Goal: Transaction & Acquisition: Purchase product/service

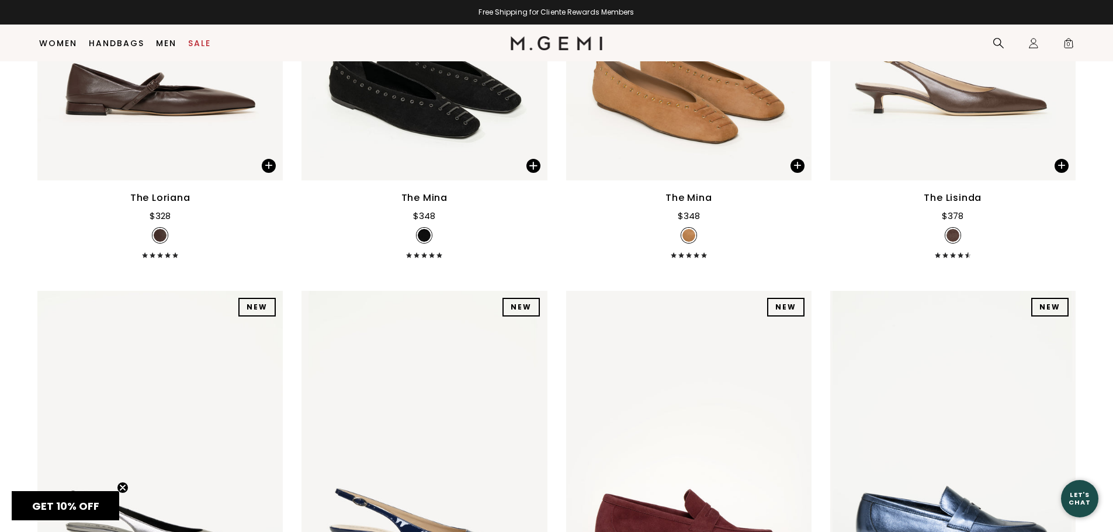
scroll to position [11178, 0]
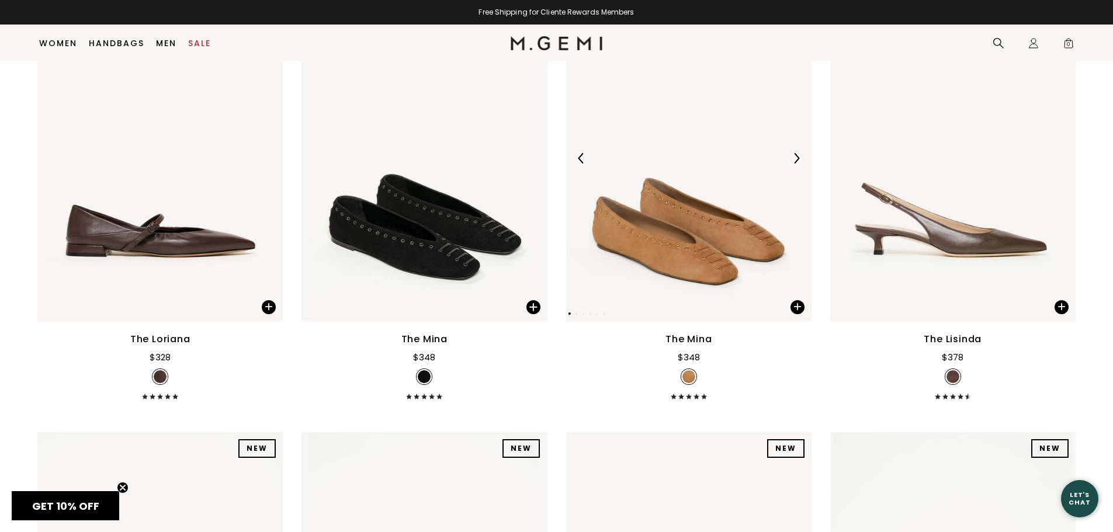
click at [733, 264] on img at bounding box center [688, 158] width 245 height 327
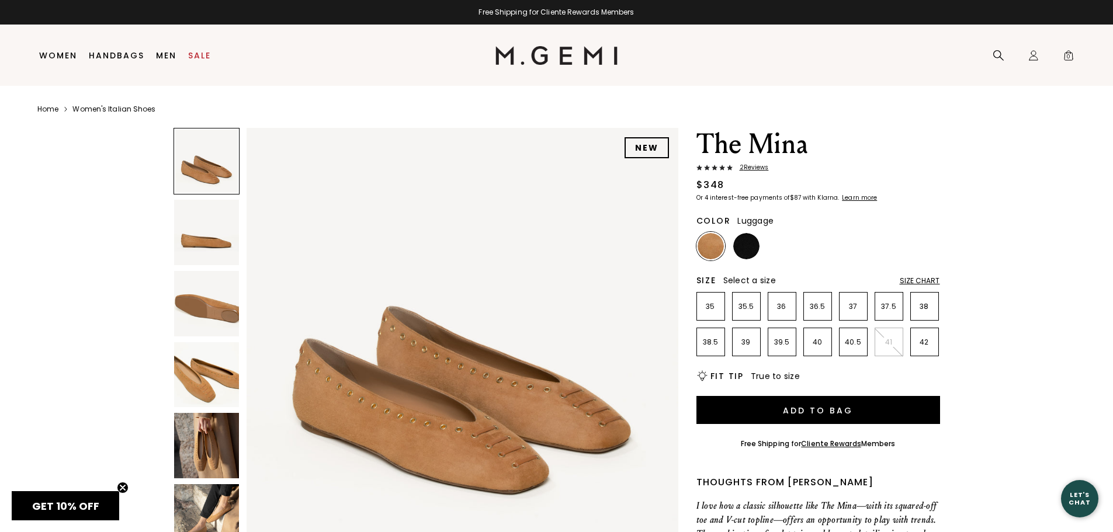
click at [198, 380] on img at bounding box center [206, 374] width 65 height 65
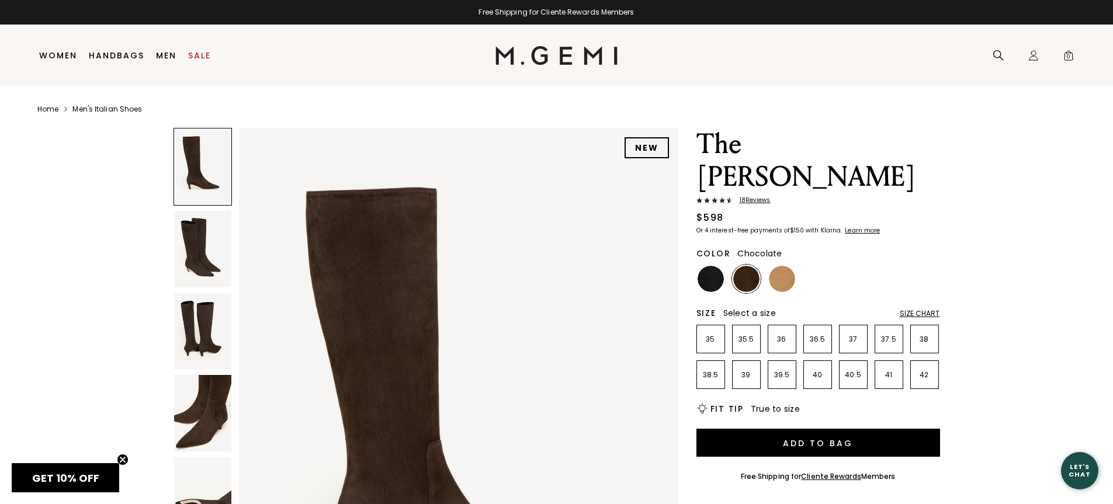
click at [1112, 81] on header "Icons/20x20/hamburger@2x Women Shop All Shoes New Arrivals Bestsellers Essentia…" at bounding box center [556, 55] width 1113 height 61
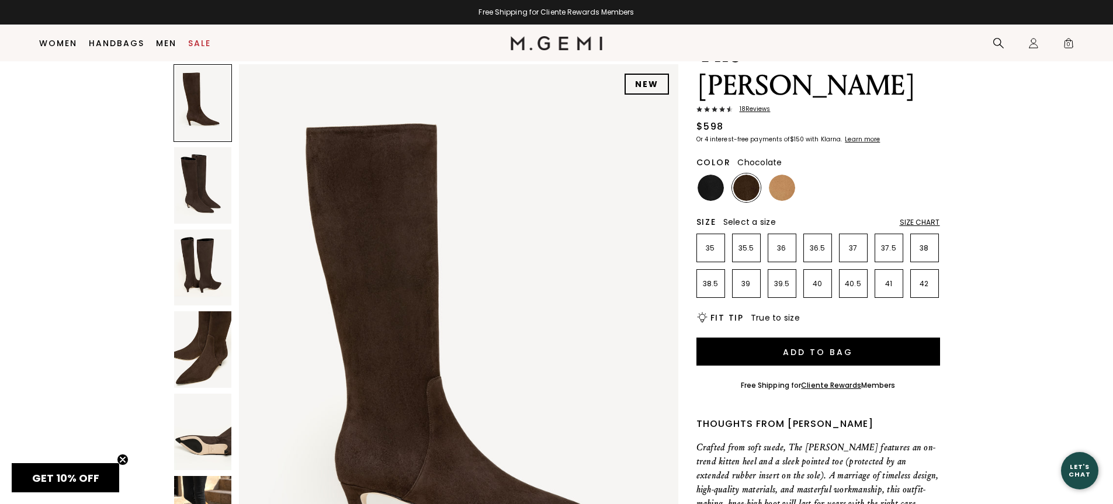
scroll to position [54, 0]
